Goal: Task Accomplishment & Management: Manage account settings

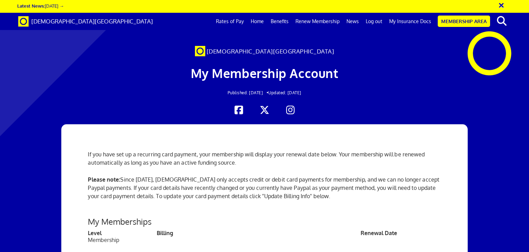
scroll to position [0, 5]
drag, startPoint x: 218, startPoint y: 175, endPoint x: 211, endPoint y: 175, distance: 6.6
drag, startPoint x: 211, startPoint y: 175, endPoint x: 253, endPoint y: 181, distance: 42.1
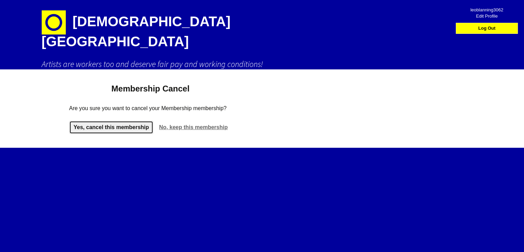
click at [123, 121] on link "Yes, cancel this membership" at bounding box center [111, 127] width 84 height 13
